Goal: Entertainment & Leisure: Consume media (video, audio)

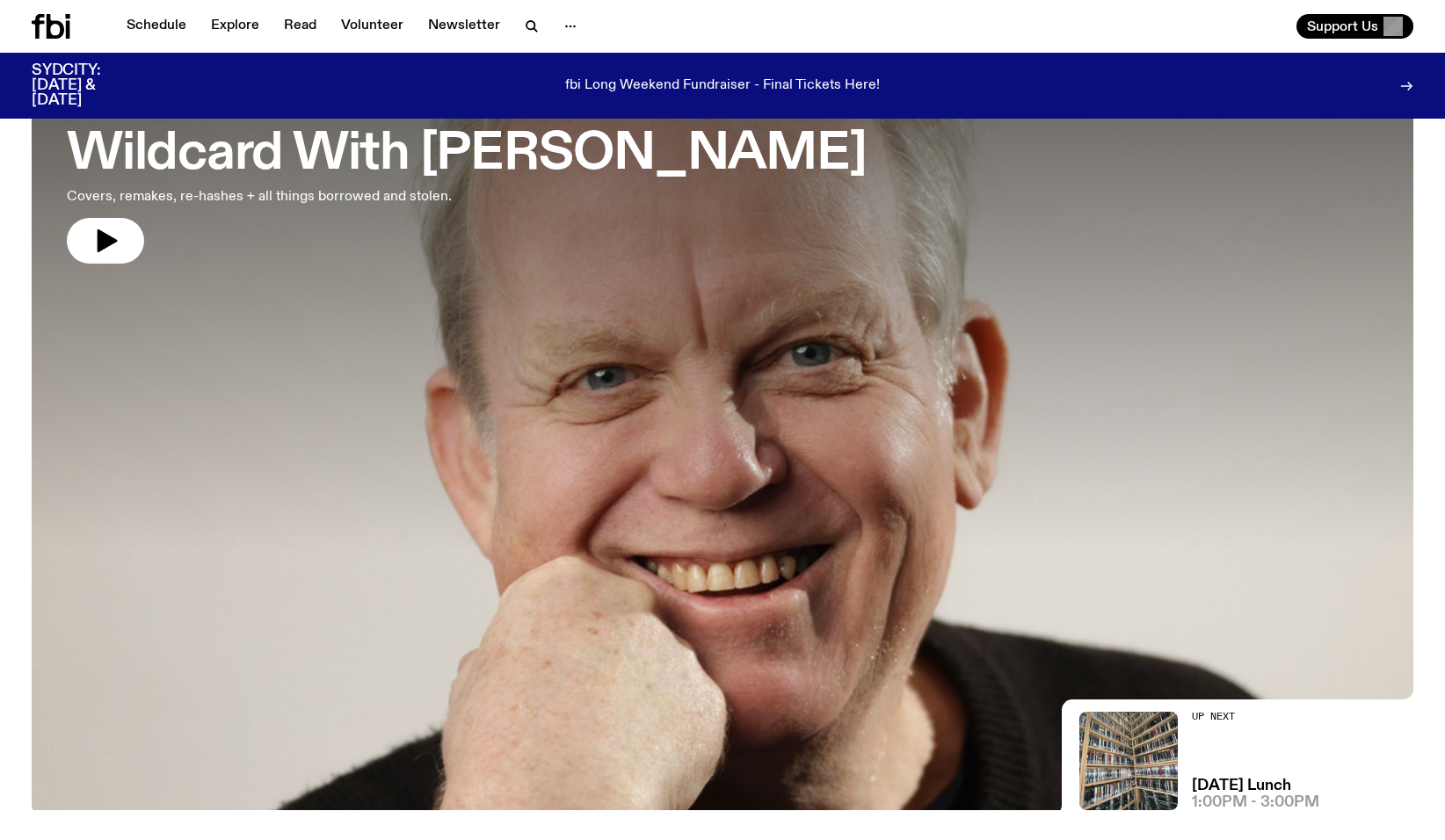
scroll to position [133, 0]
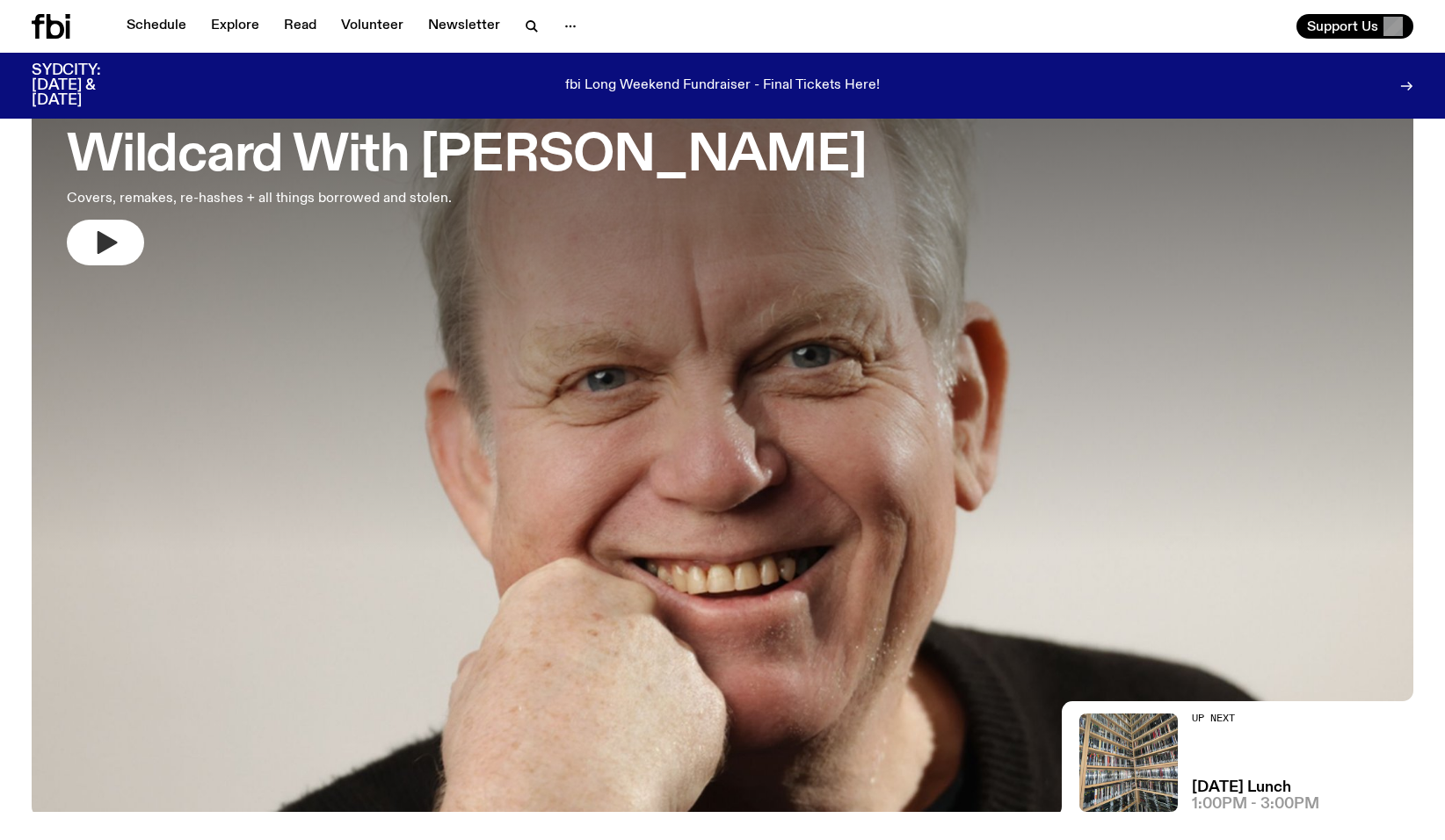
click at [105, 247] on icon "button" at bounding box center [107, 242] width 21 height 22
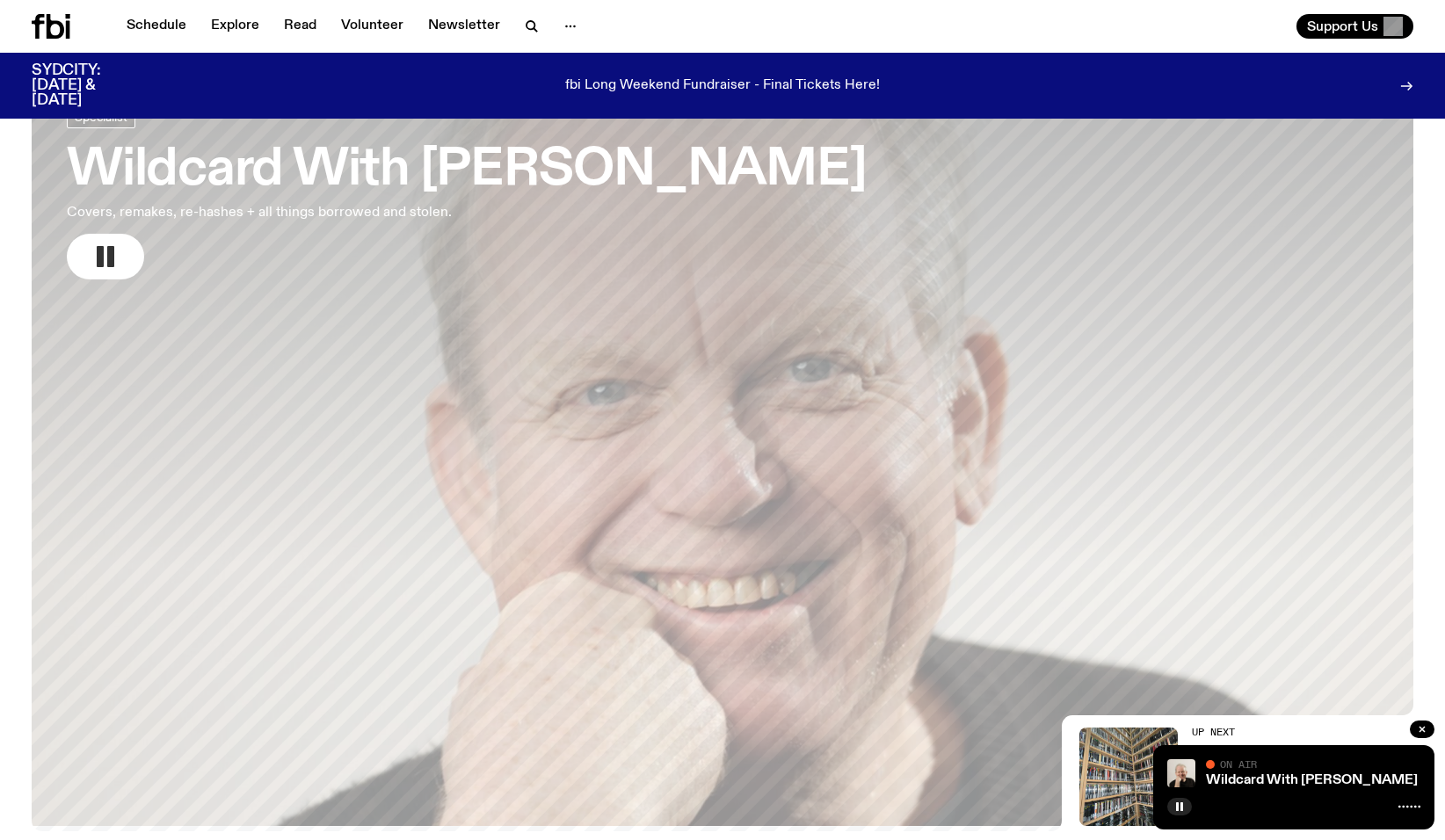
scroll to position [100, 0]
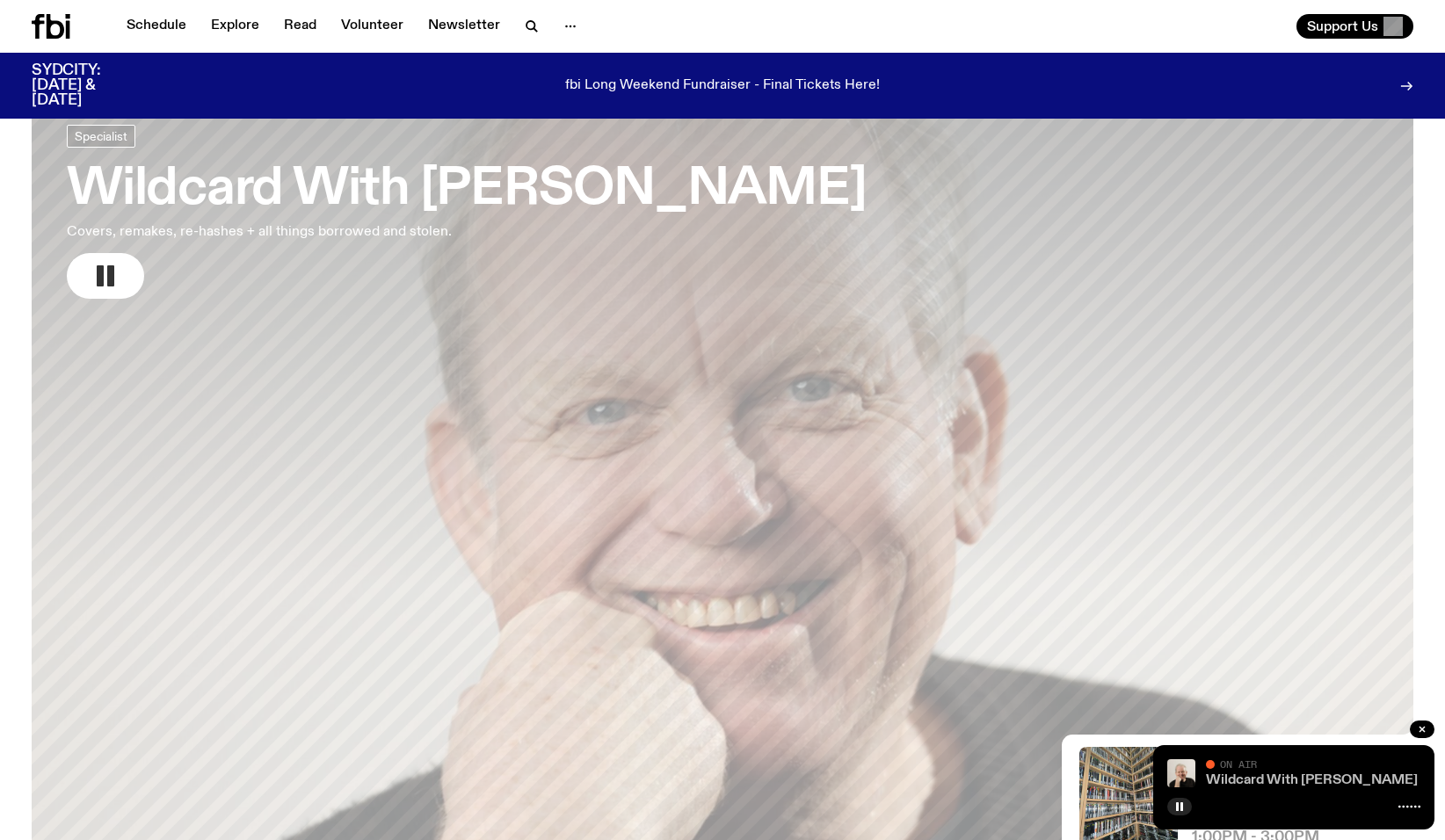
click at [1269, 776] on link "Wildcard With [PERSON_NAME]" at bounding box center [1311, 780] width 212 height 14
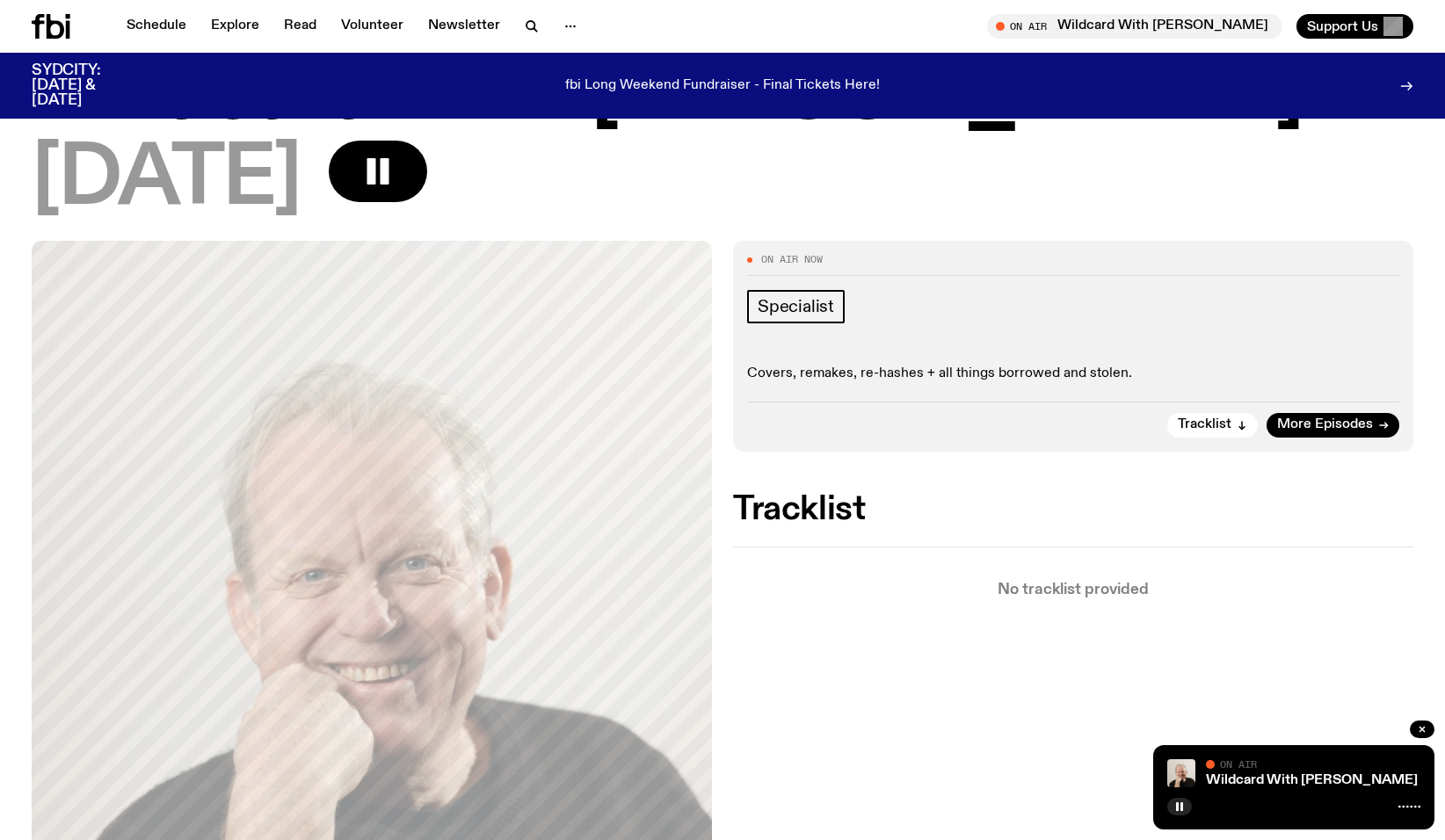
scroll to position [128, 0]
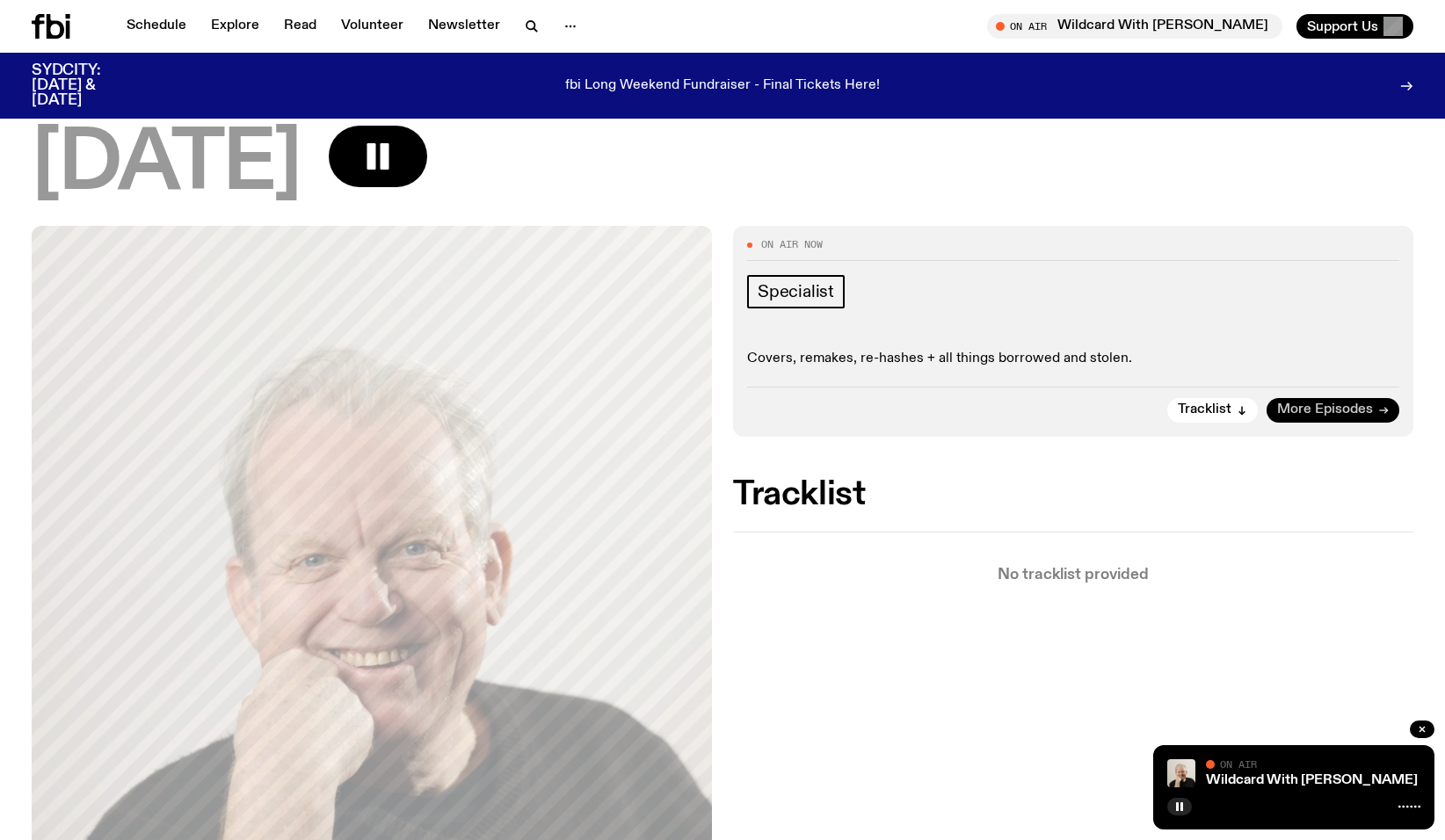
click at [1324, 408] on span "More Episodes" at bounding box center [1325, 409] width 96 height 13
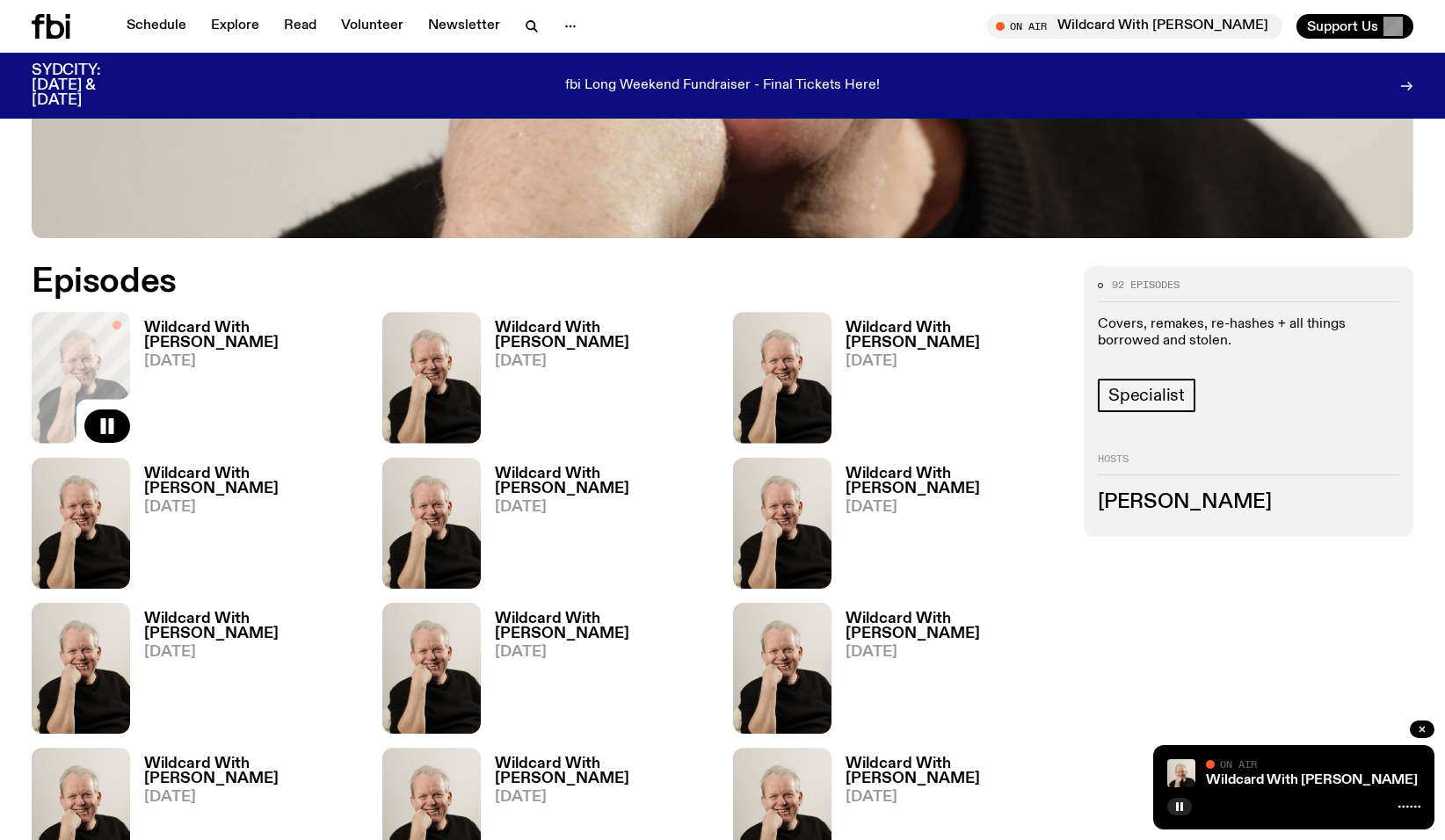
scroll to position [803, 0]
click at [569, 325] on h3 "Wildcard With [PERSON_NAME]" at bounding box center [603, 335] width 217 height 30
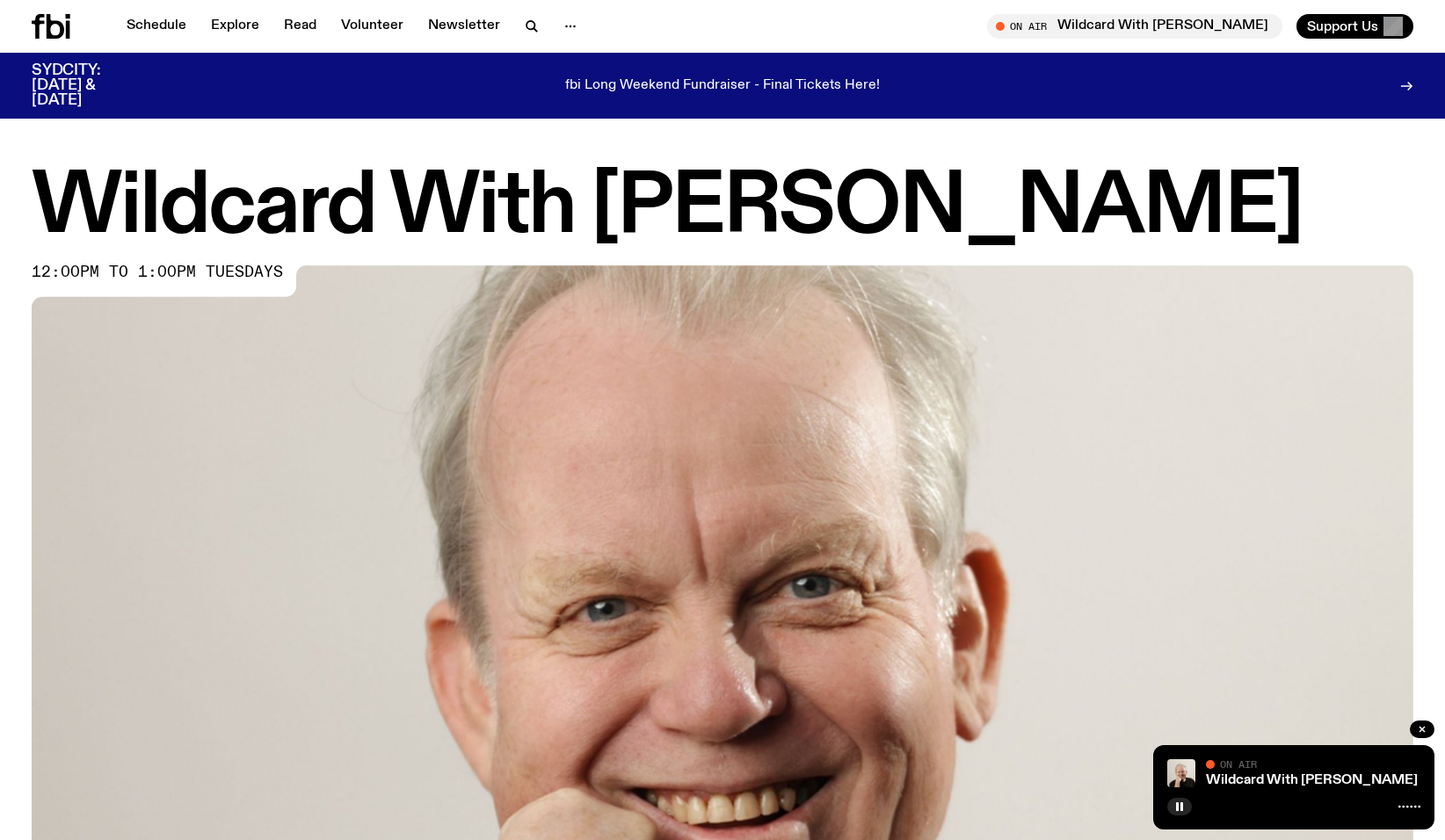
scroll to position [803, 0]
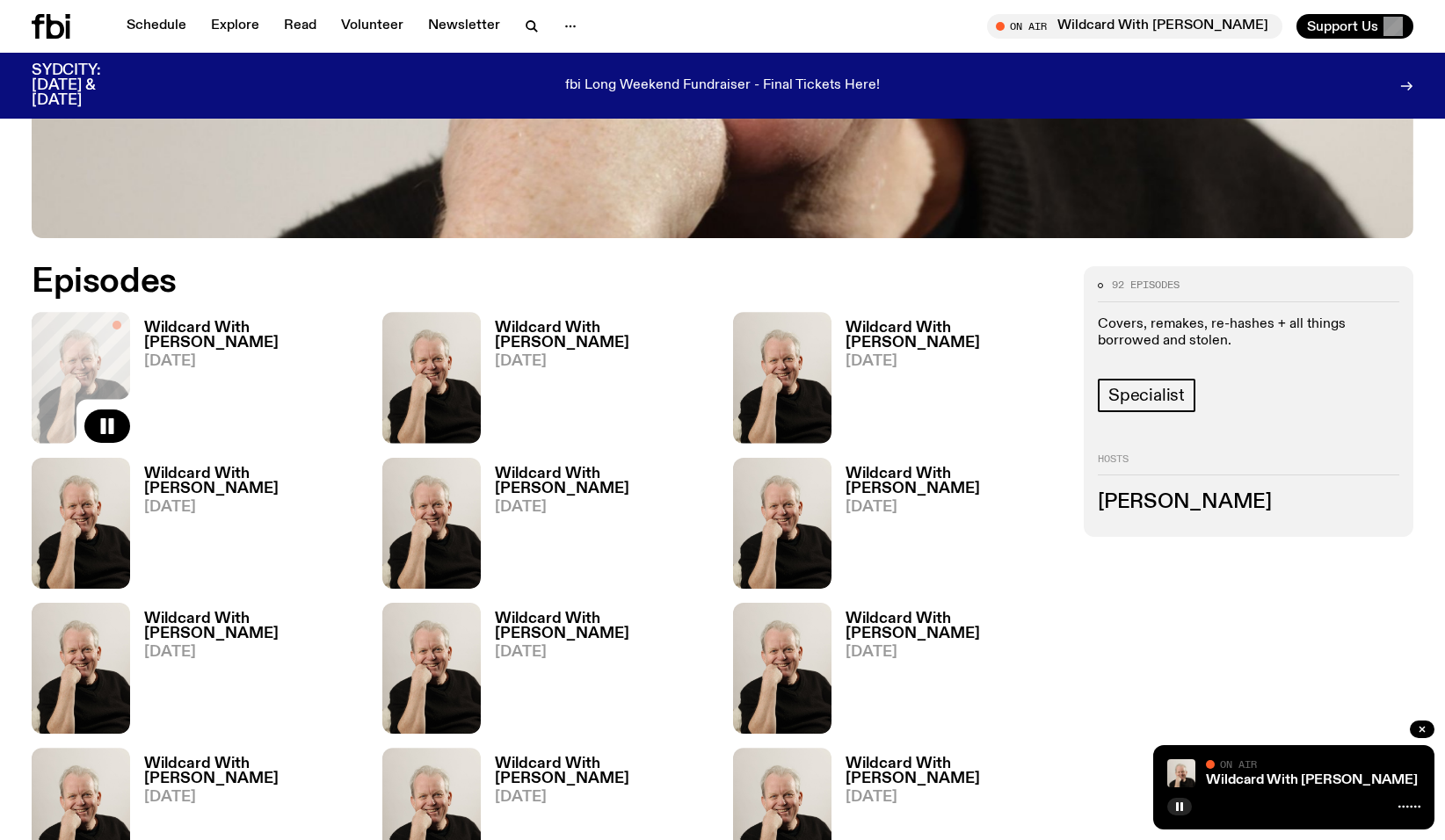
click at [252, 325] on h3 "Wildcard With [PERSON_NAME]" at bounding box center [253, 335] width 217 height 30
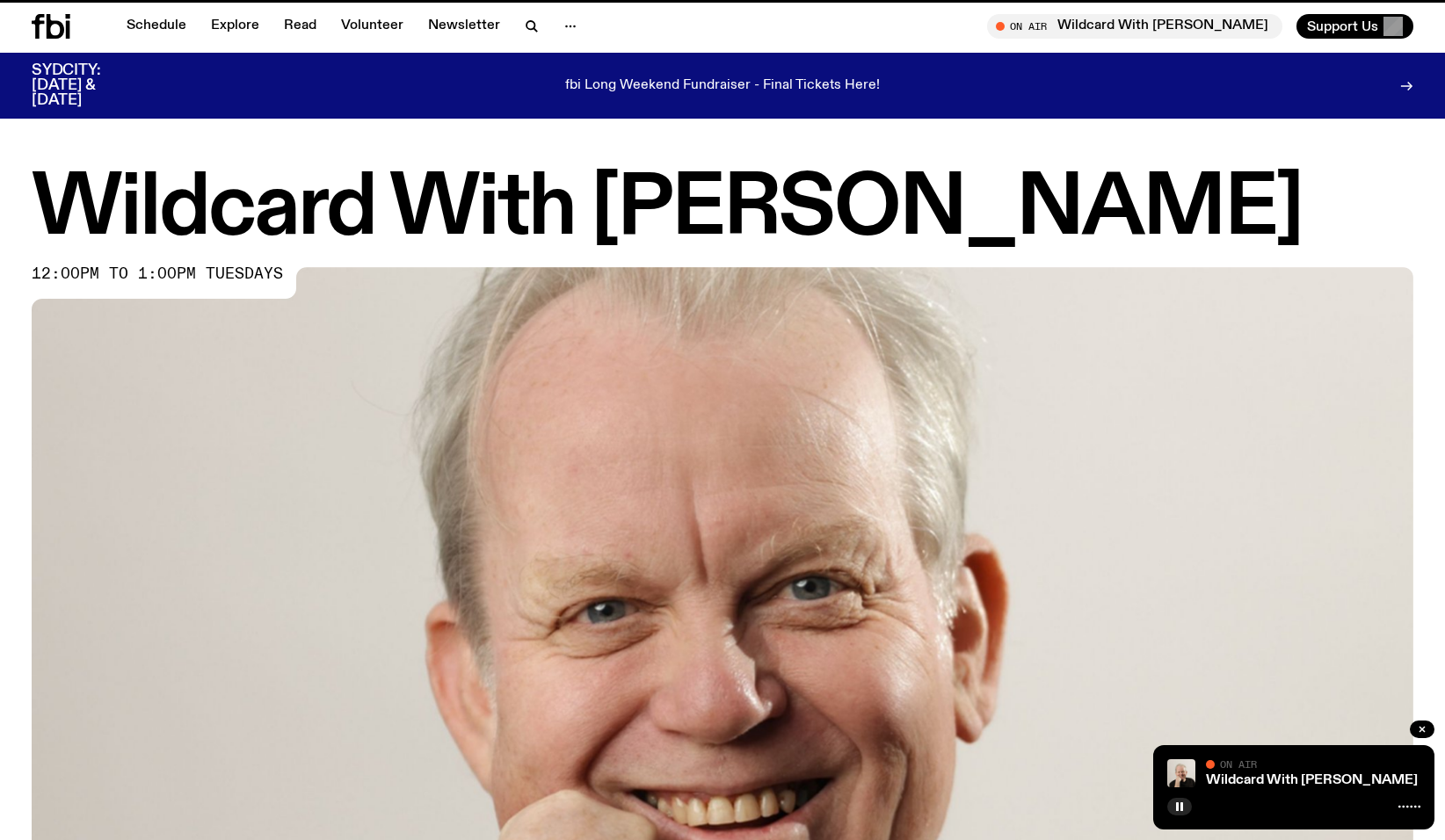
scroll to position [803, 0]
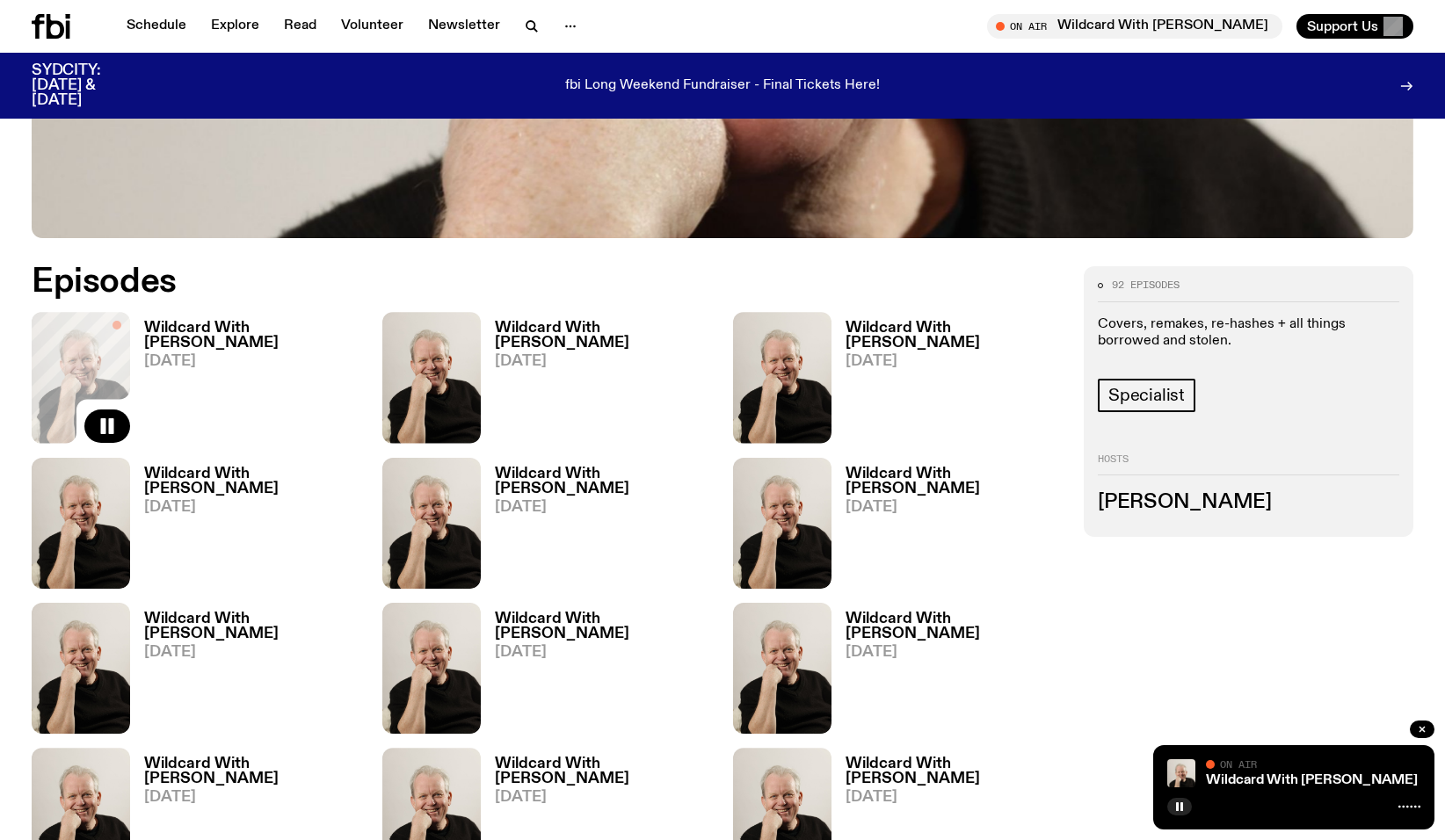
click at [597, 327] on h3 "Wildcard With [PERSON_NAME]" at bounding box center [603, 335] width 217 height 30
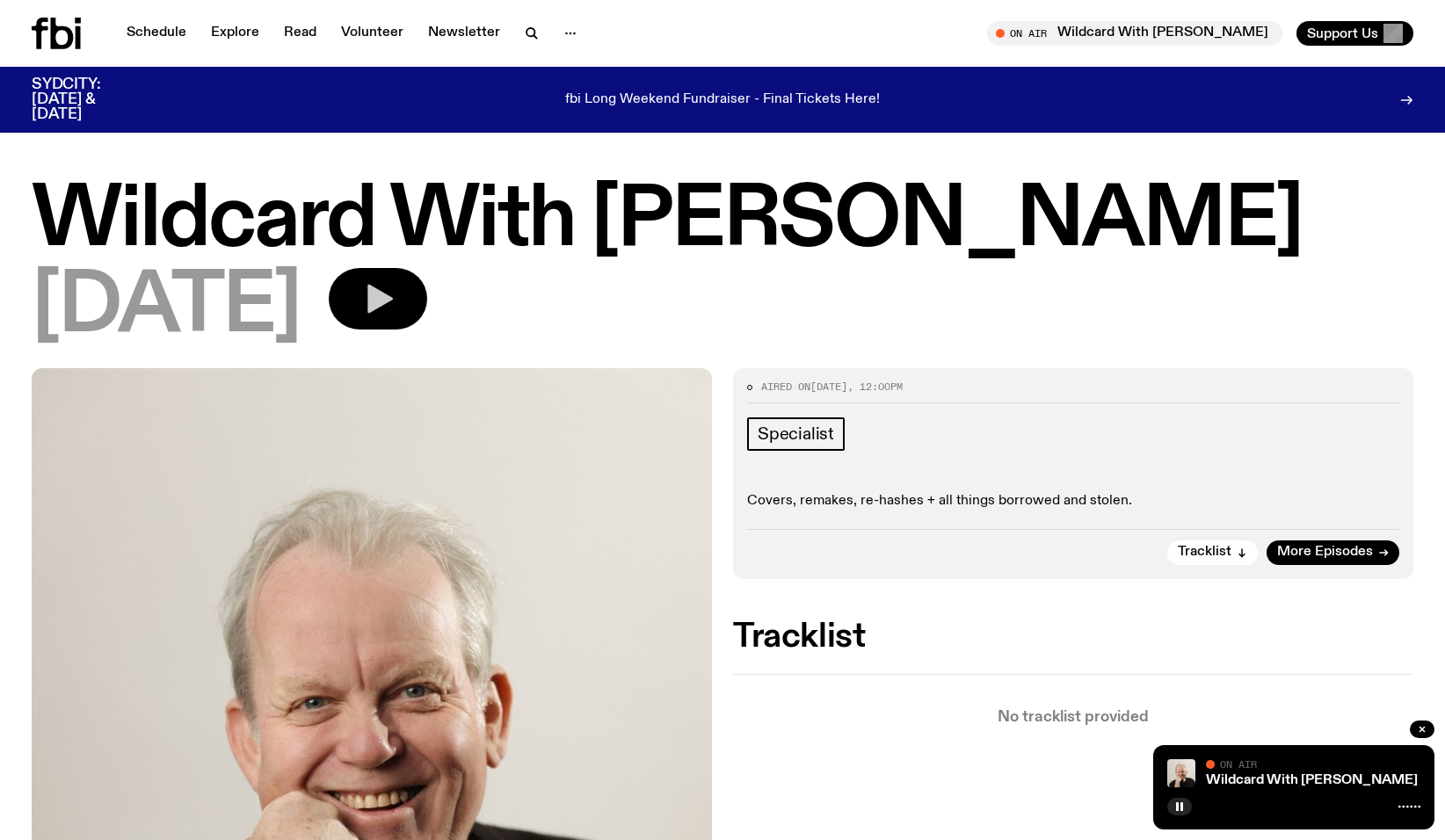
click at [393, 302] on icon "button" at bounding box center [380, 299] width 25 height 29
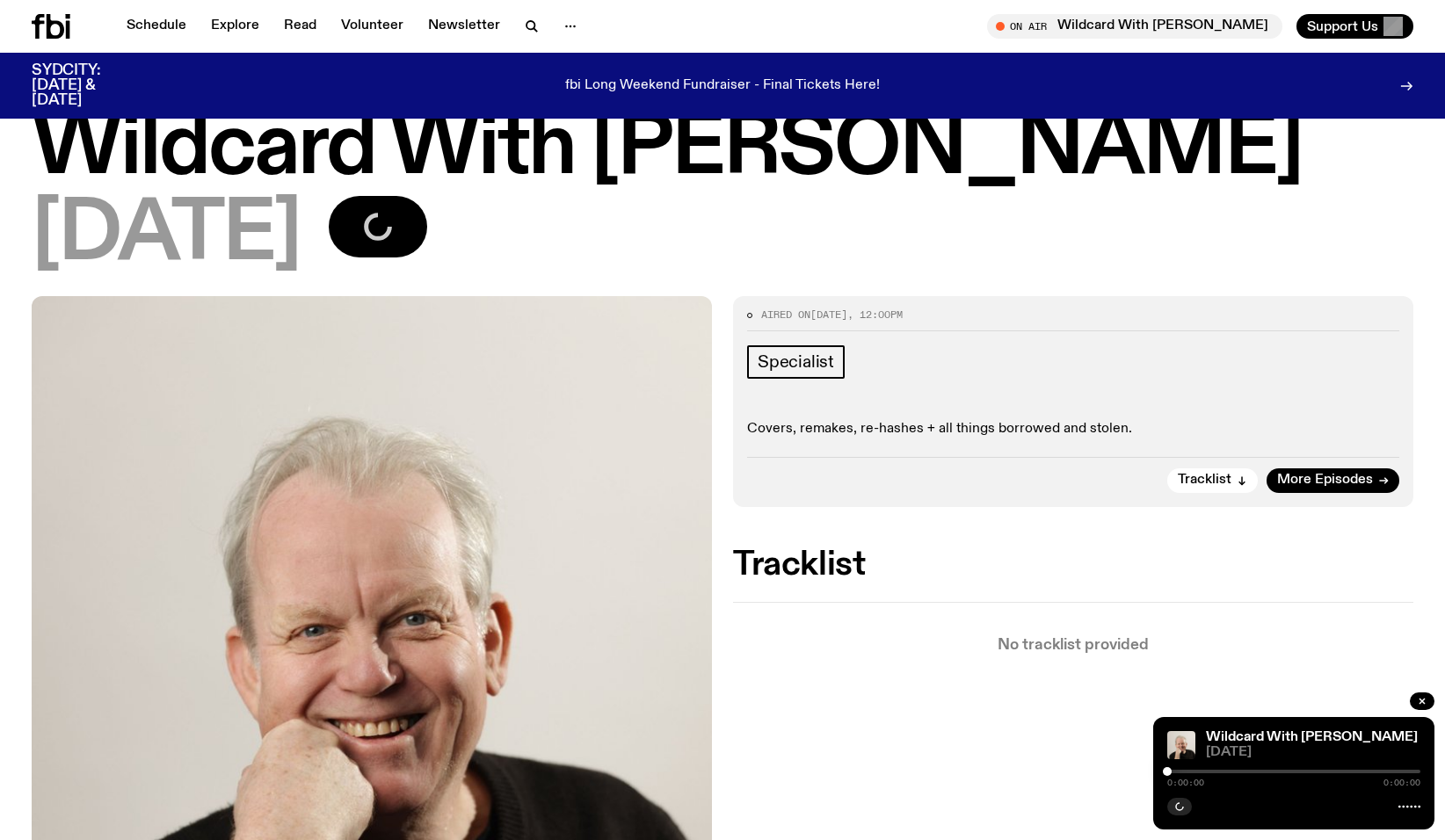
scroll to position [57, 0]
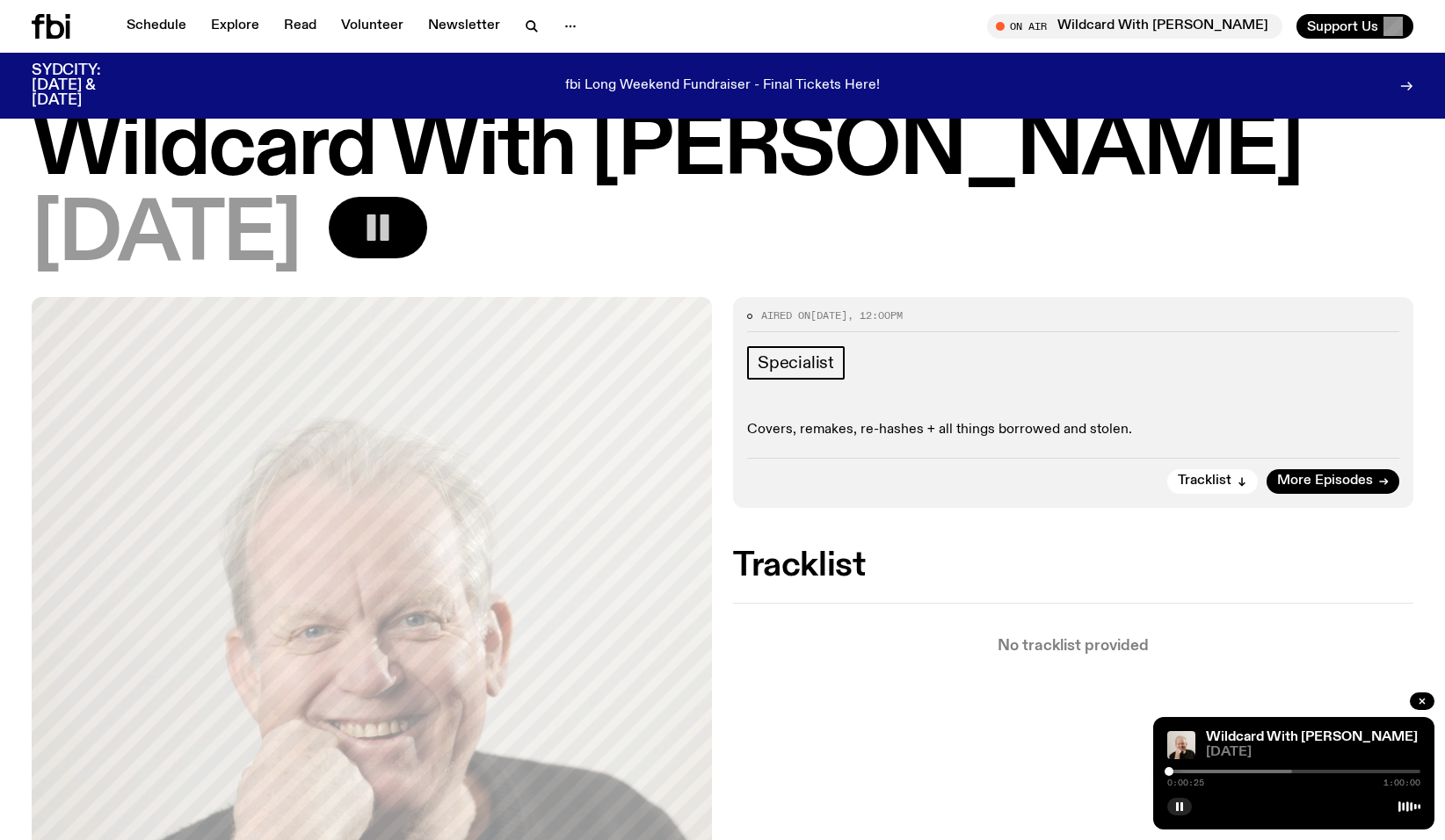
click at [1169, 771] on div at bounding box center [1169, 771] width 9 height 9
click at [1172, 771] on div at bounding box center [1171, 771] width 9 height 9
click at [1177, 770] on div at bounding box center [1177, 771] width 9 height 9
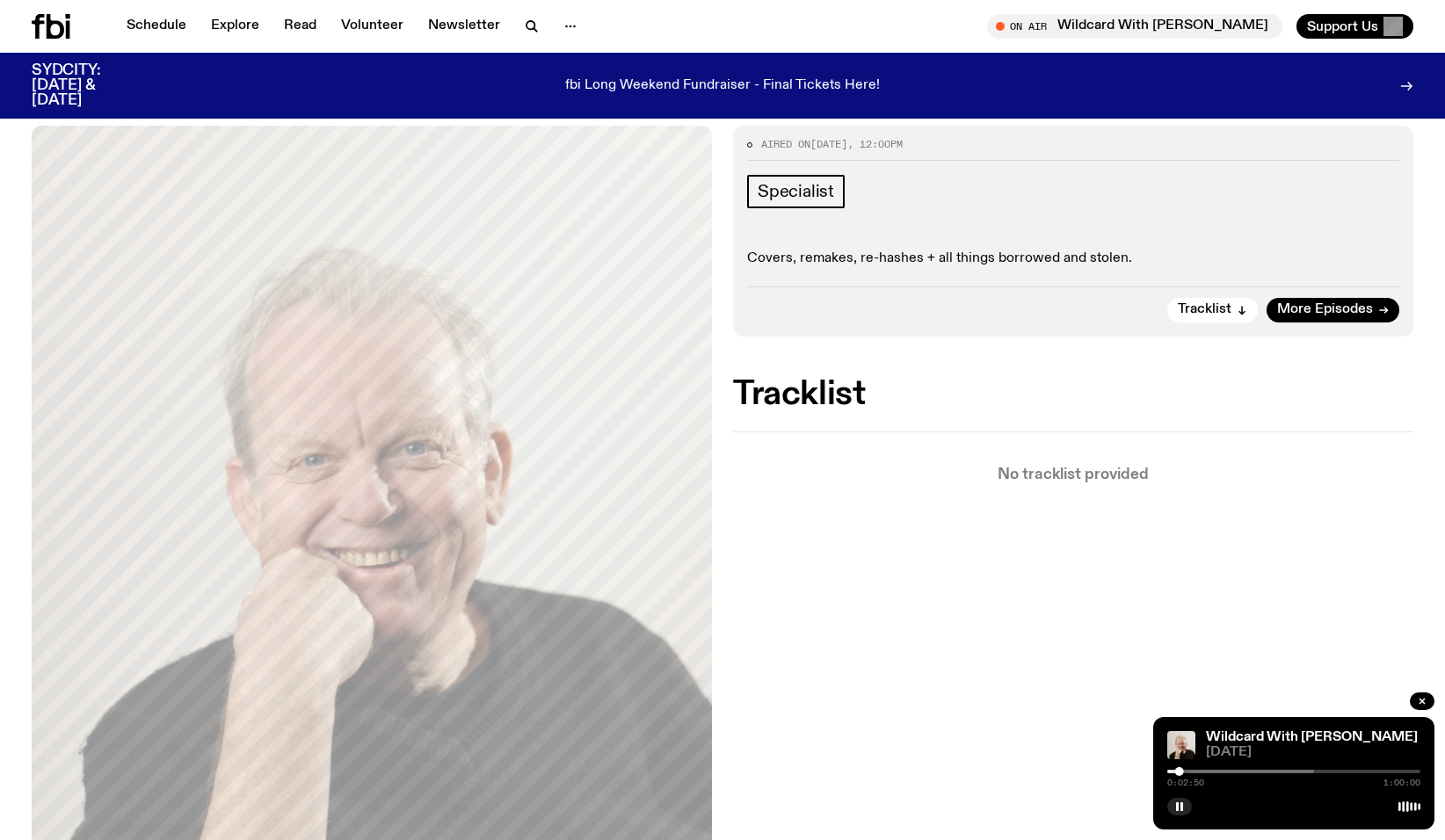
scroll to position [230, 0]
click at [1182, 770] on div at bounding box center [1181, 771] width 9 height 9
click at [1185, 772] on div at bounding box center [1184, 771] width 9 height 9
click at [1189, 772] on div at bounding box center [1188, 771] width 9 height 9
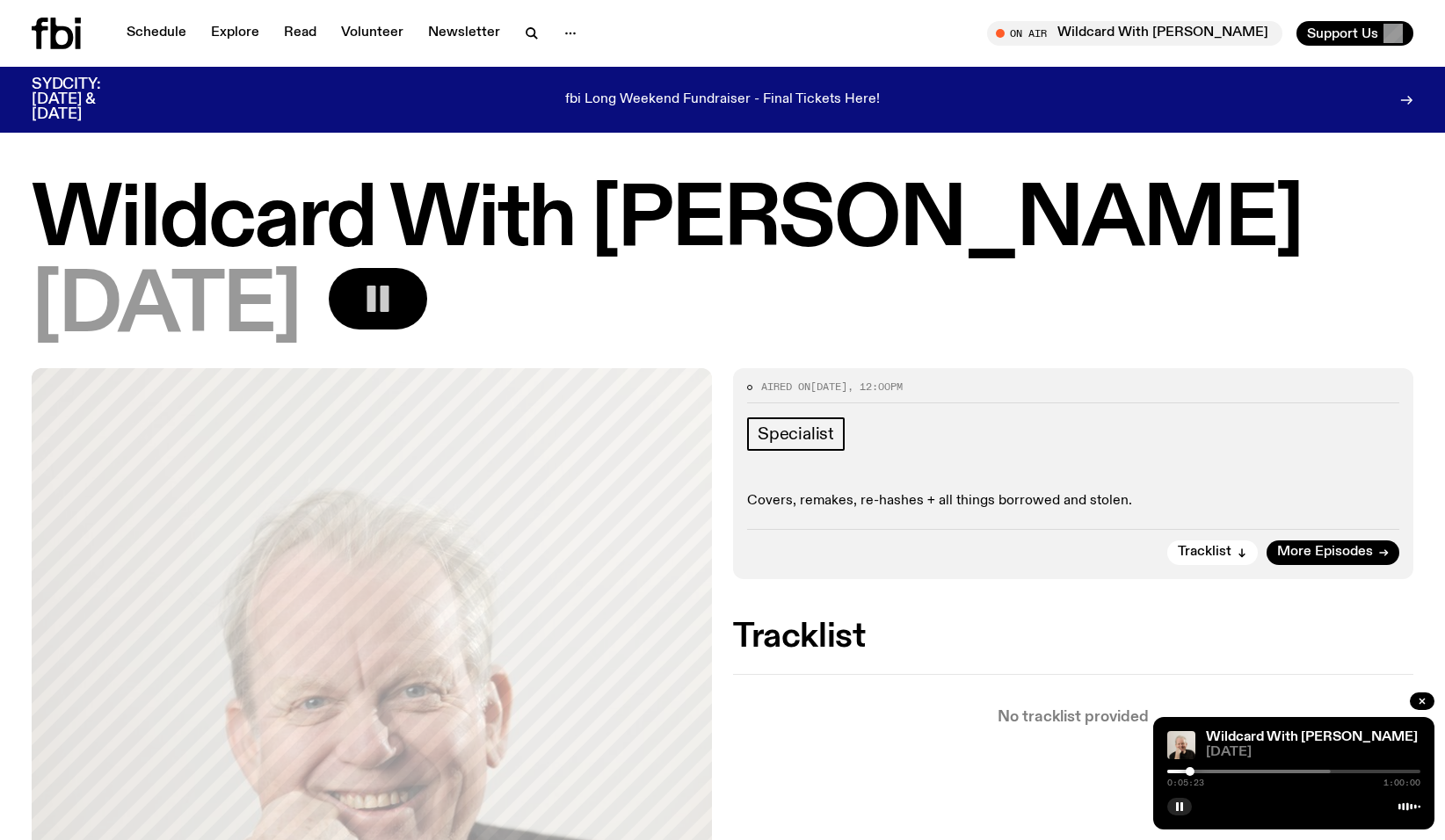
scroll to position [0, 0]
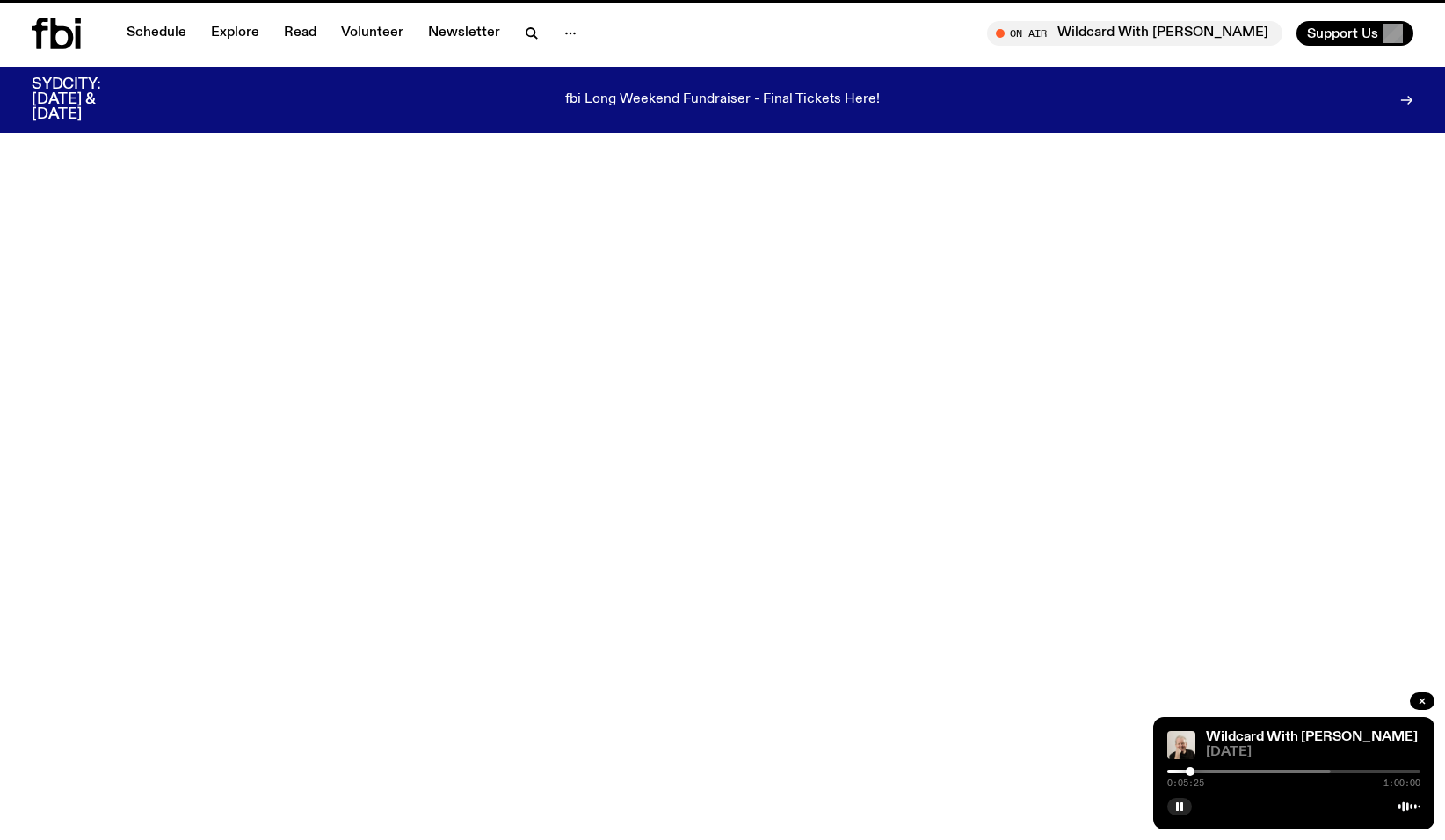
scroll to position [803, 0]
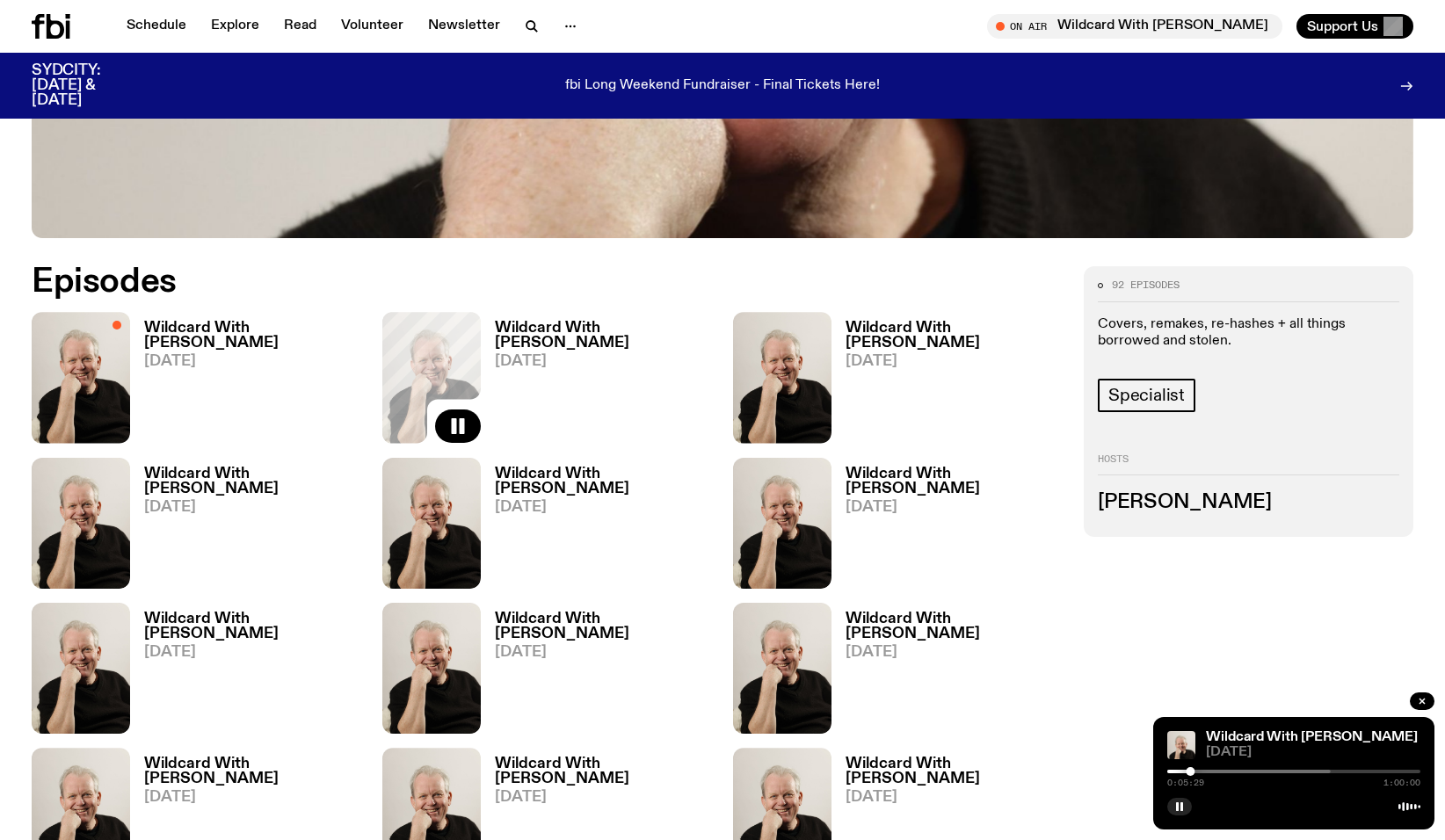
click at [922, 326] on h3 "Wildcard With [PERSON_NAME]" at bounding box center [954, 335] width 217 height 30
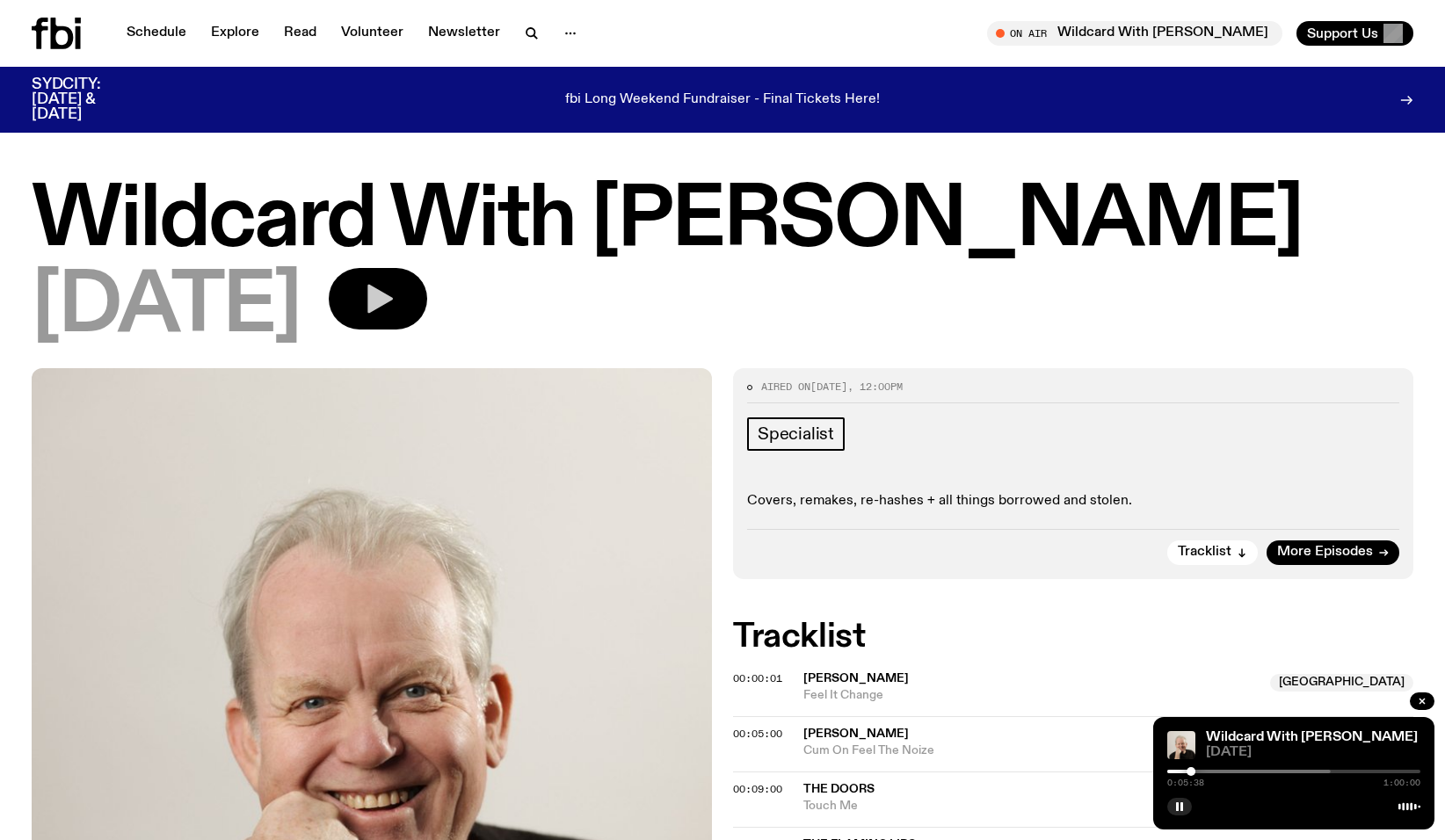
click at [393, 294] on icon "button" at bounding box center [380, 299] width 25 height 29
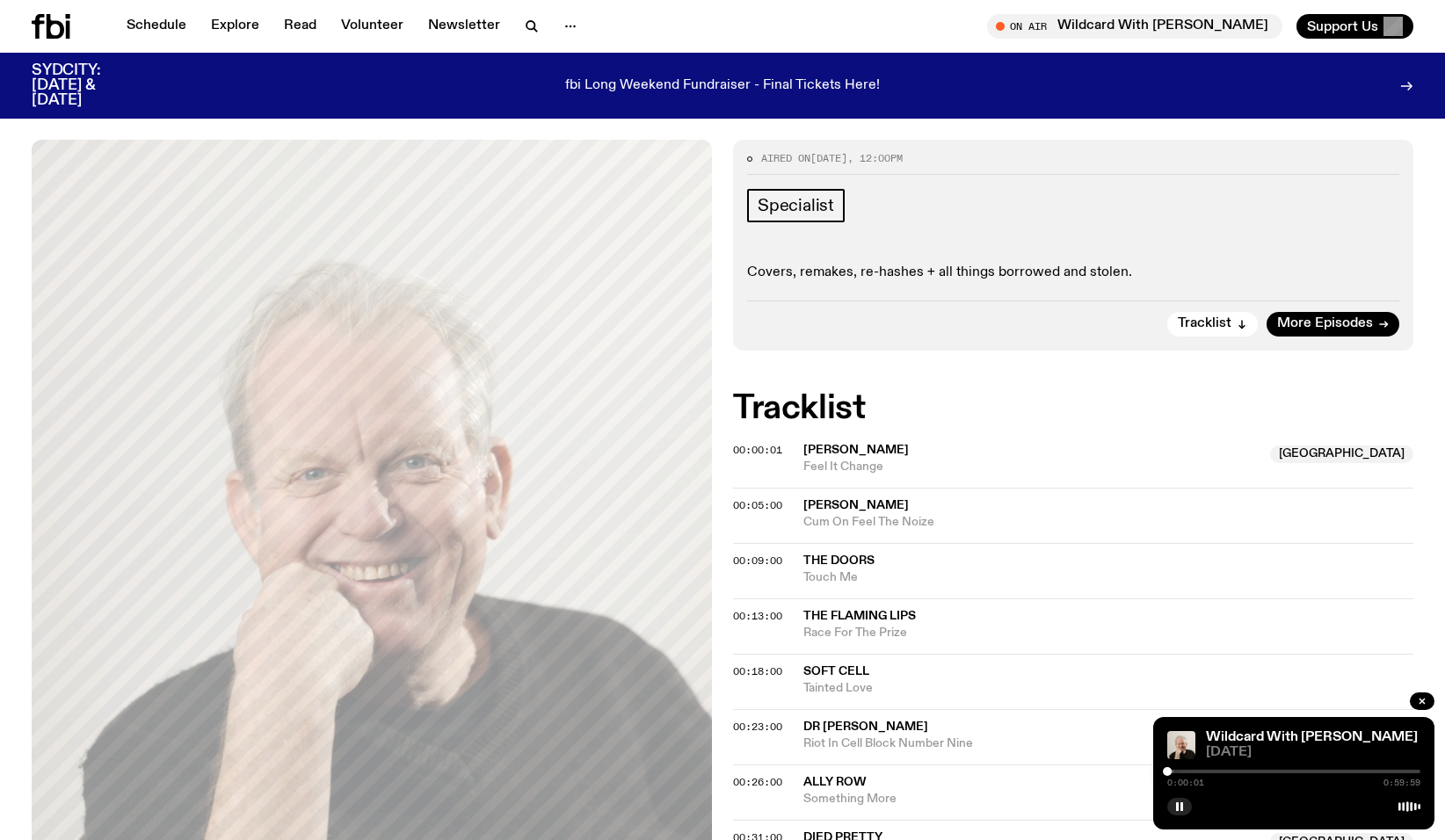
scroll to position [231, 0]
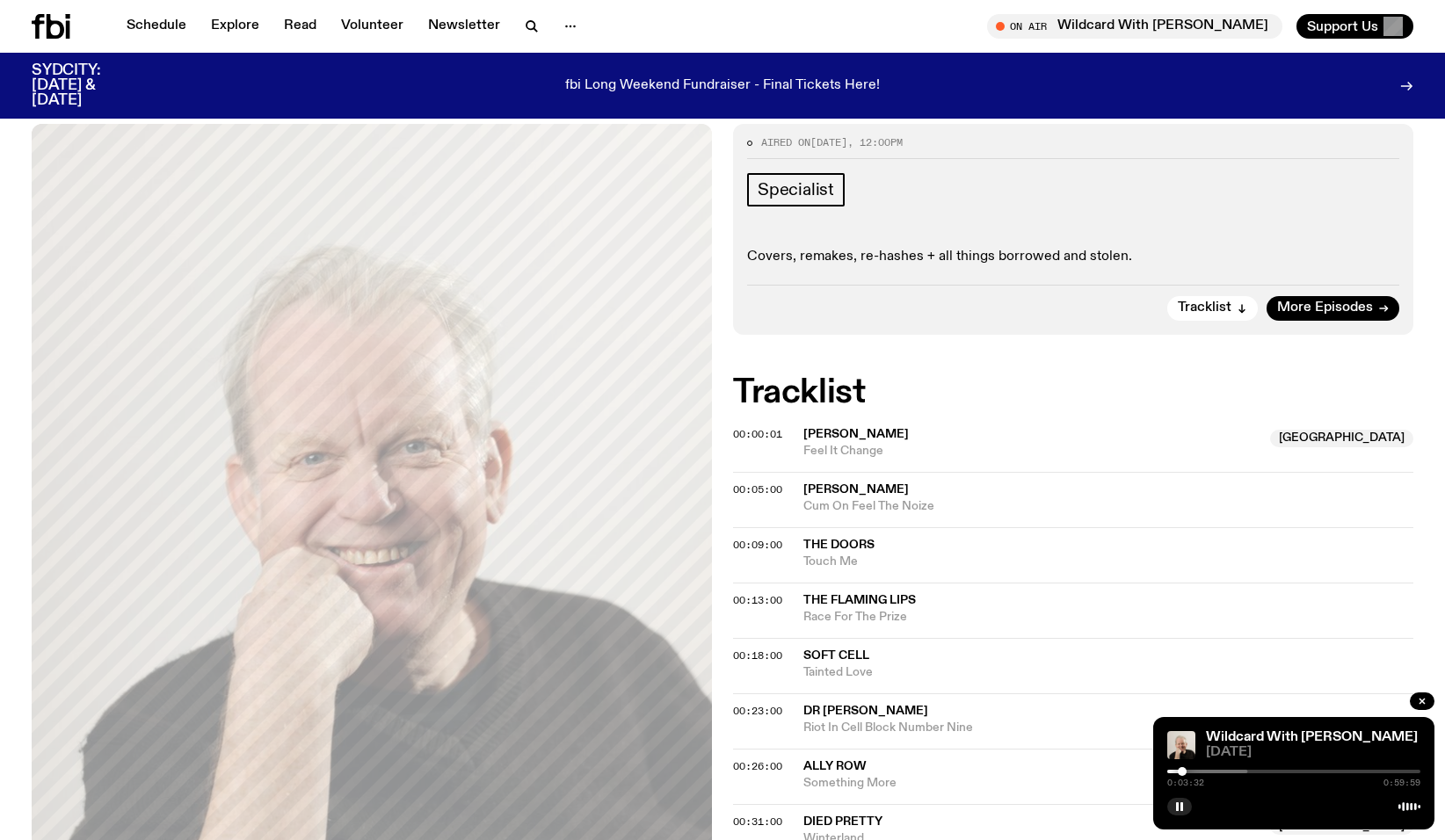
drag, startPoint x: 1167, startPoint y: 771, endPoint x: 1182, endPoint y: 770, distance: 15.0
click at [1182, 770] on div at bounding box center [1181, 771] width 9 height 9
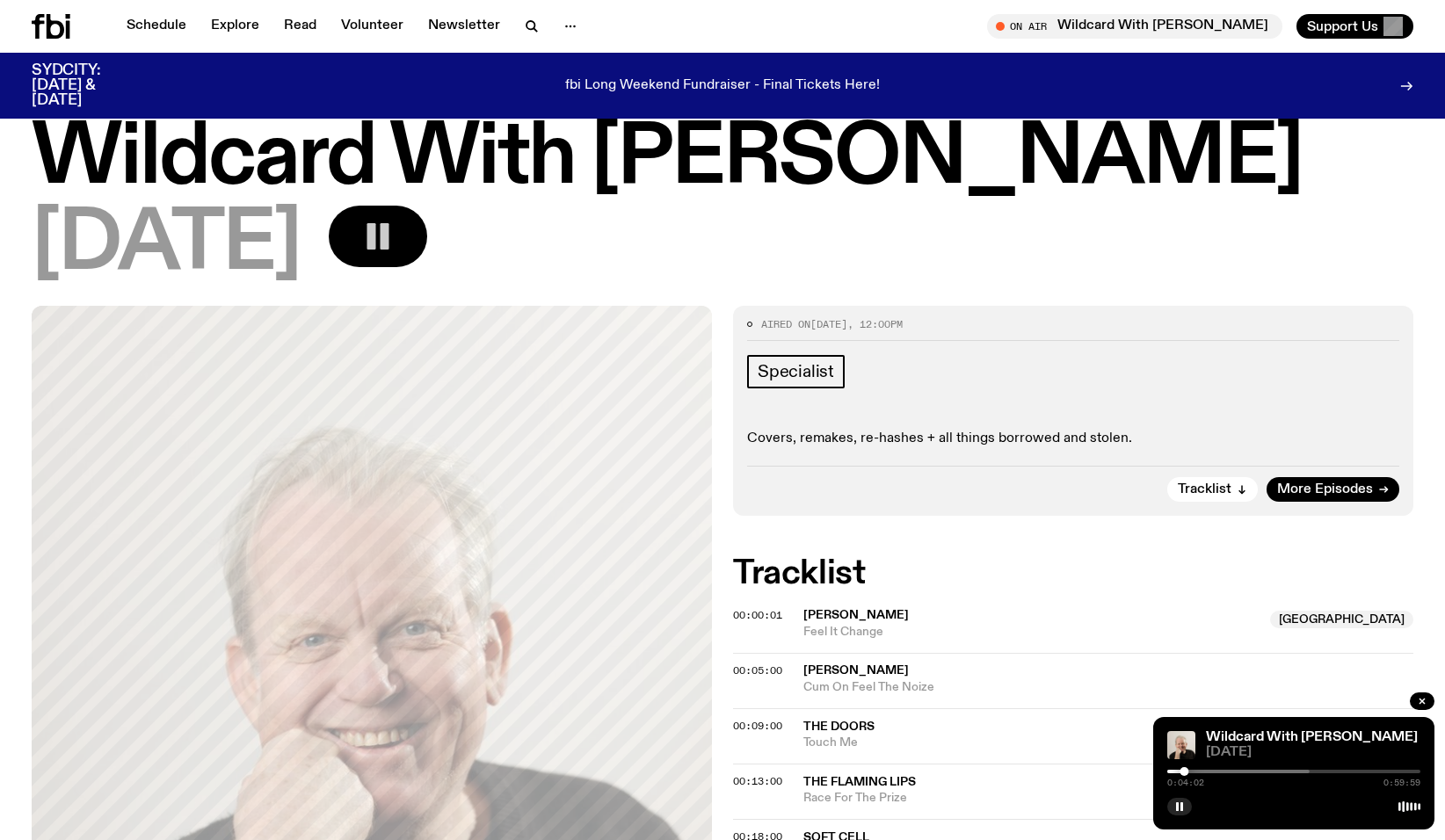
scroll to position [50, 0]
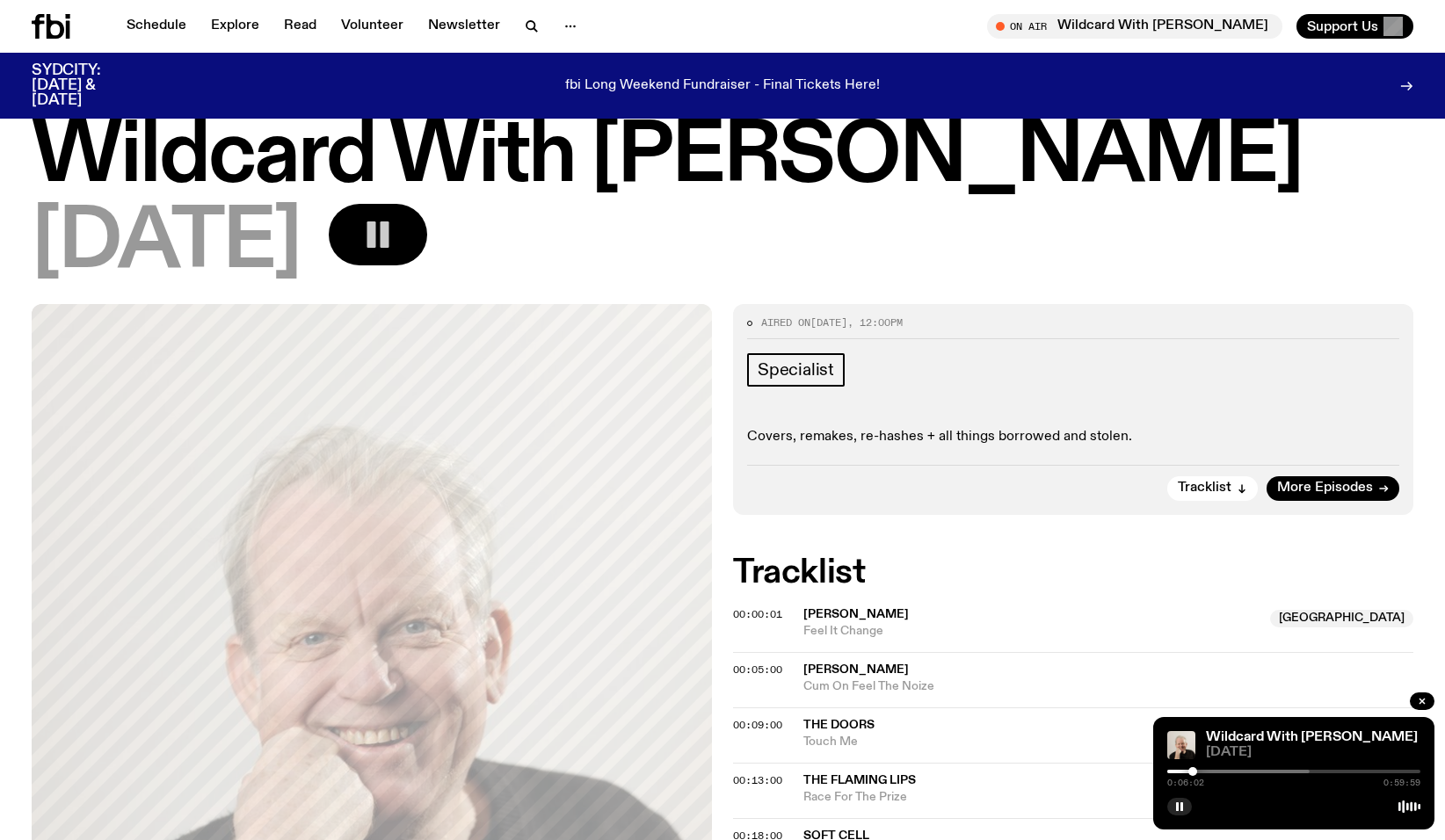
click at [1193, 772] on div at bounding box center [1192, 771] width 9 height 9
click at [1199, 773] on div at bounding box center [1198, 771] width 9 height 9
click at [1202, 772] on div at bounding box center [1202, 771] width 9 height 9
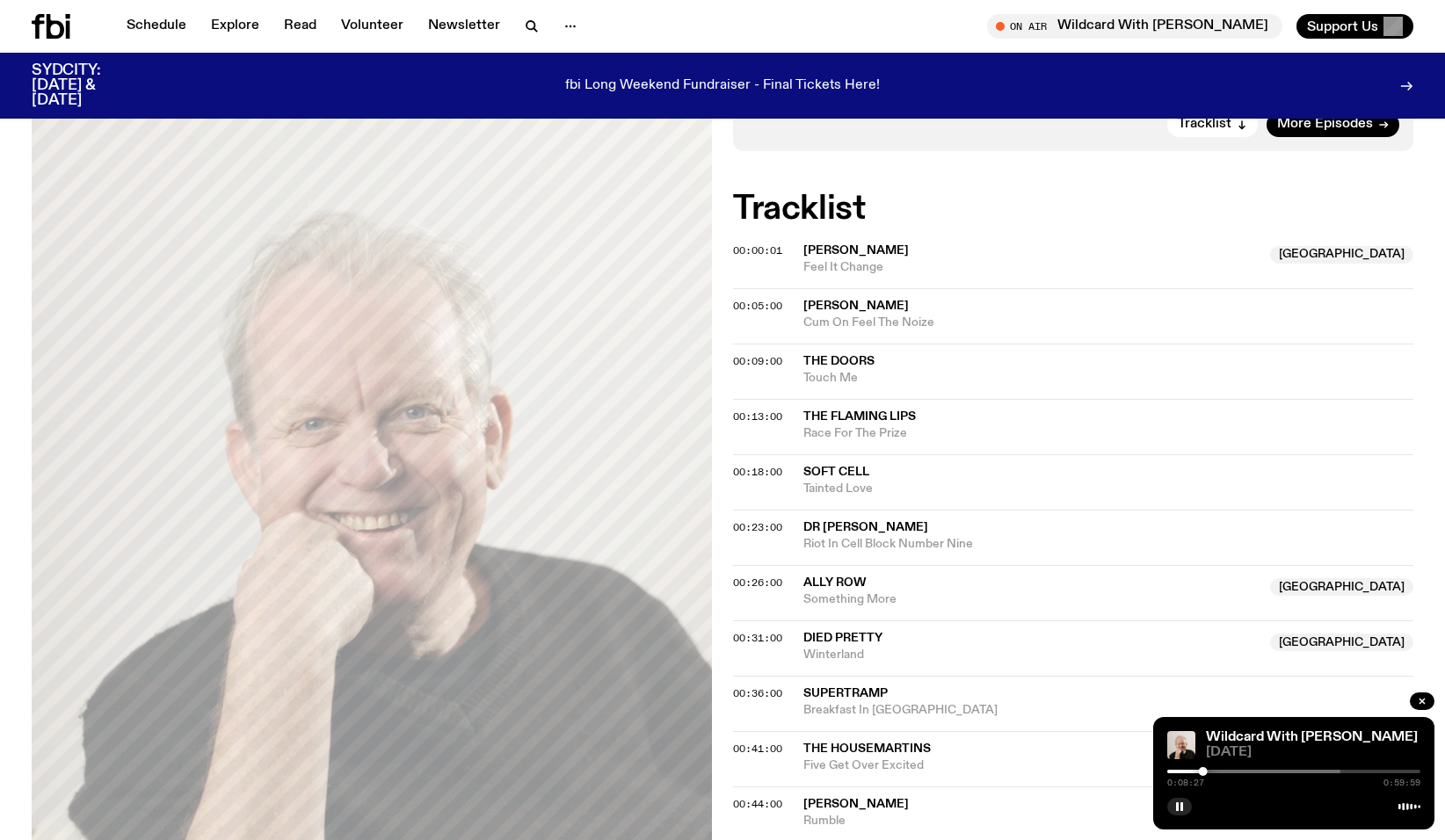
scroll to position [424, 0]
